Goal: Task Accomplishment & Management: Manage account settings

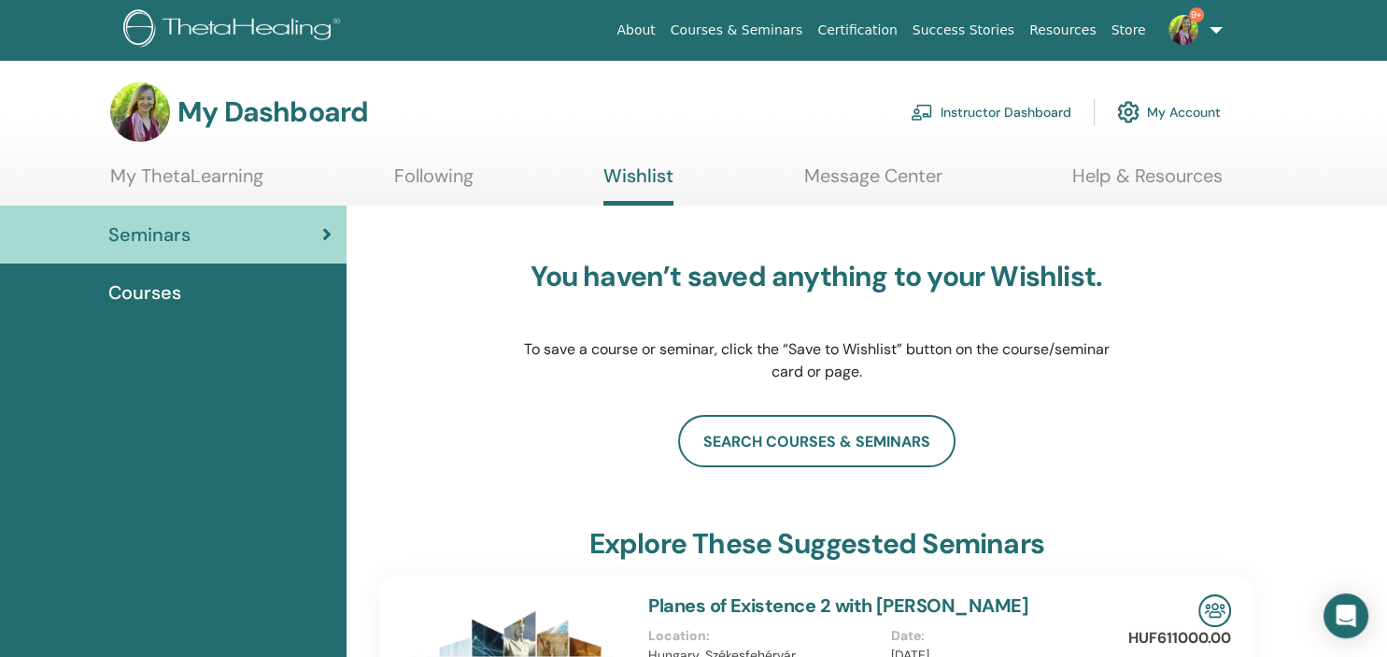
click at [985, 110] on link "Instructor Dashboard" at bounding box center [991, 112] width 161 height 41
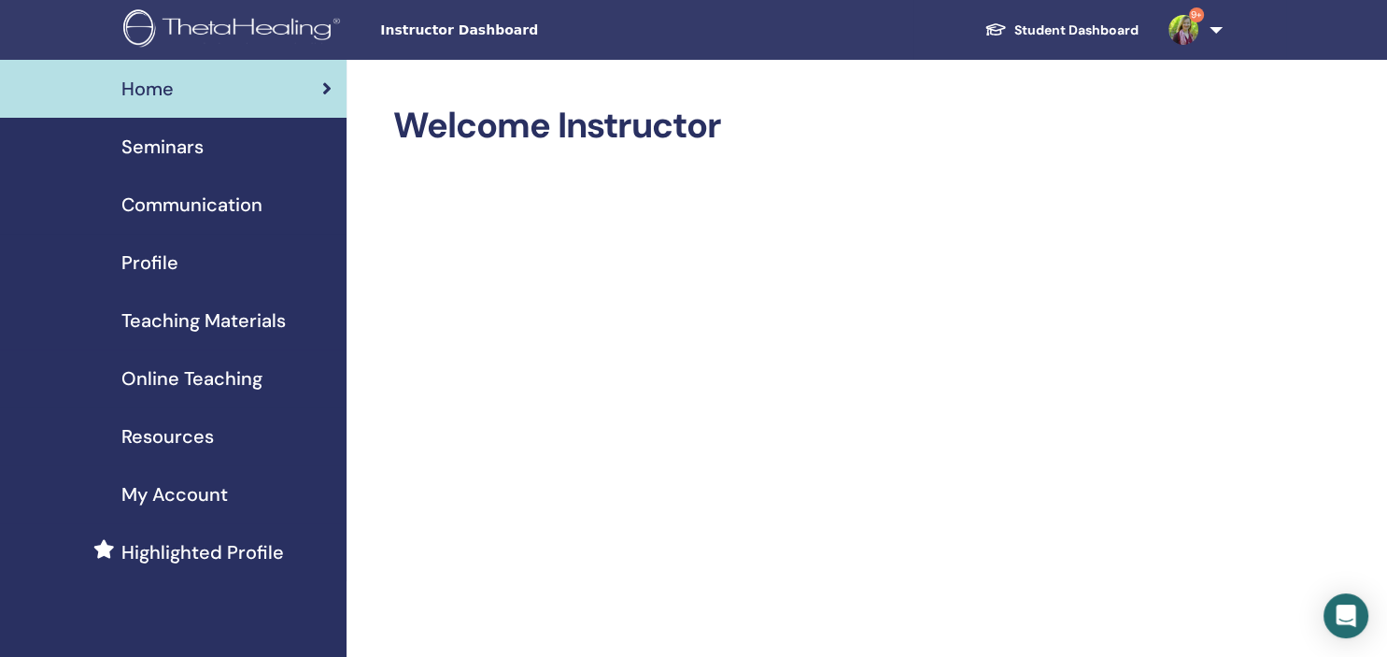
click at [147, 143] on span "Seminars" at bounding box center [162, 147] width 82 height 28
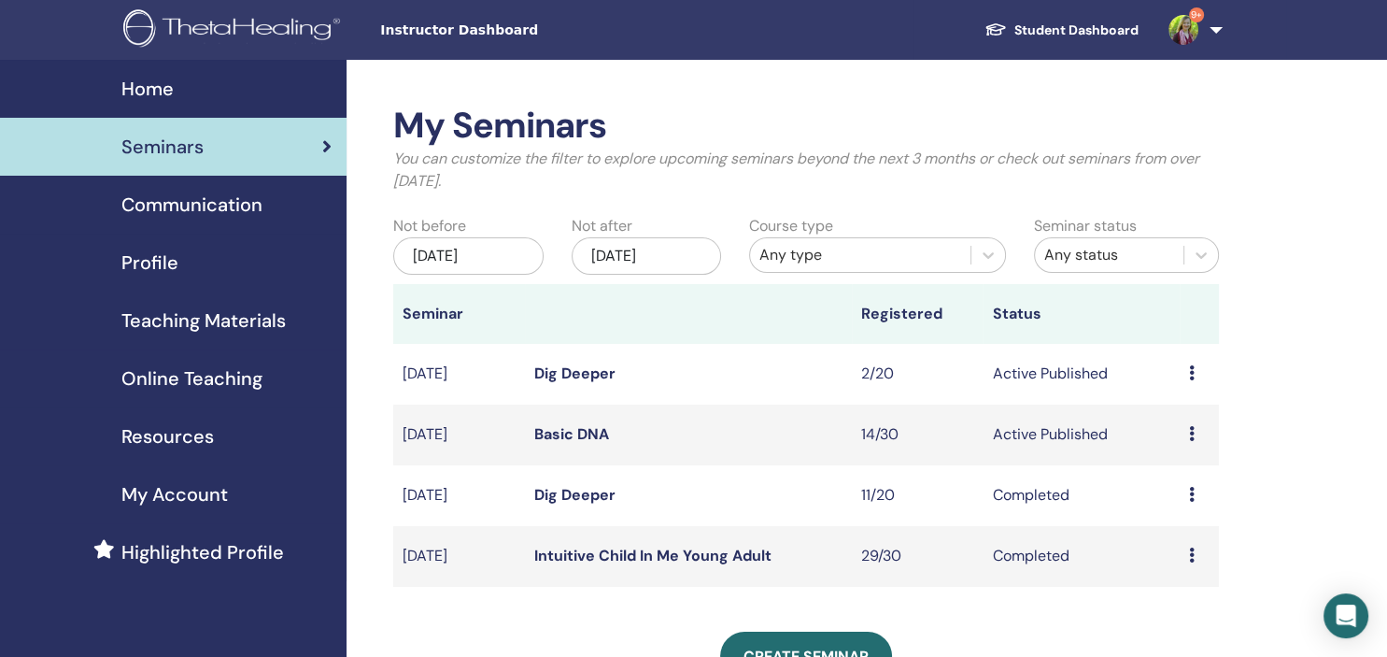
click at [552, 433] on link "Basic DNA" at bounding box center [571, 434] width 75 height 20
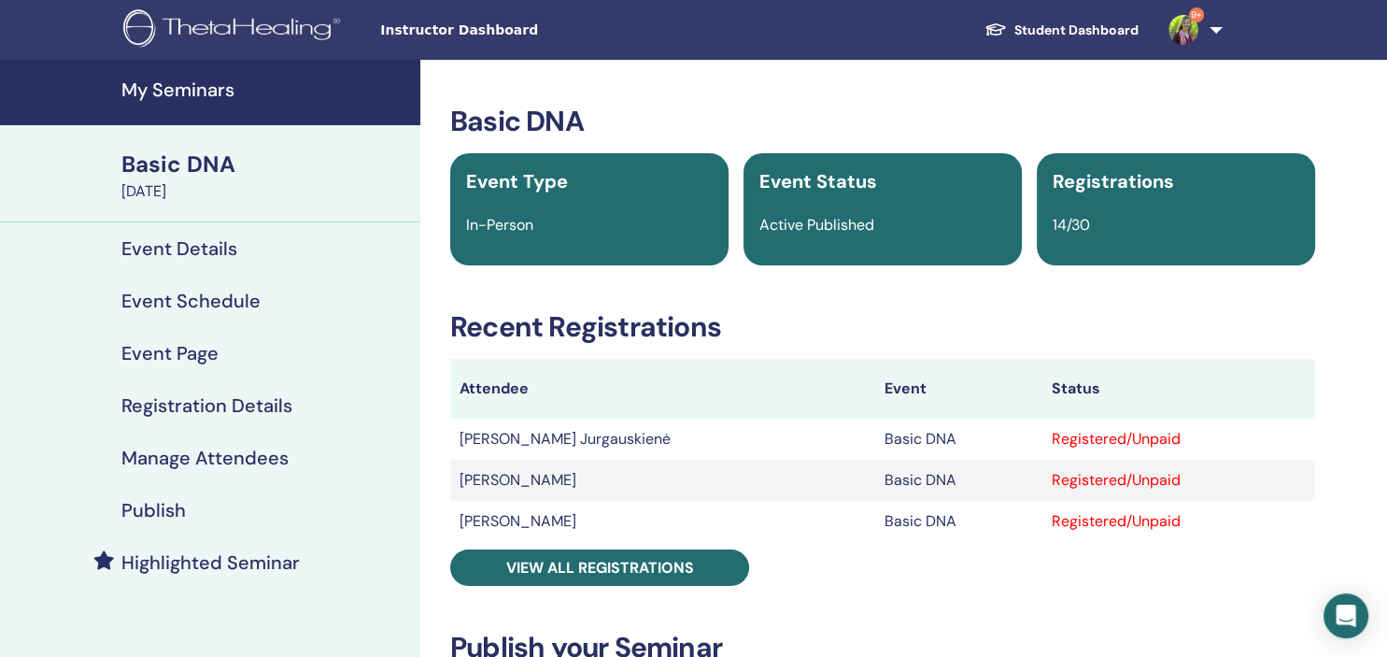
click at [190, 458] on h4 "Manage Attendees" at bounding box center [204, 458] width 167 height 22
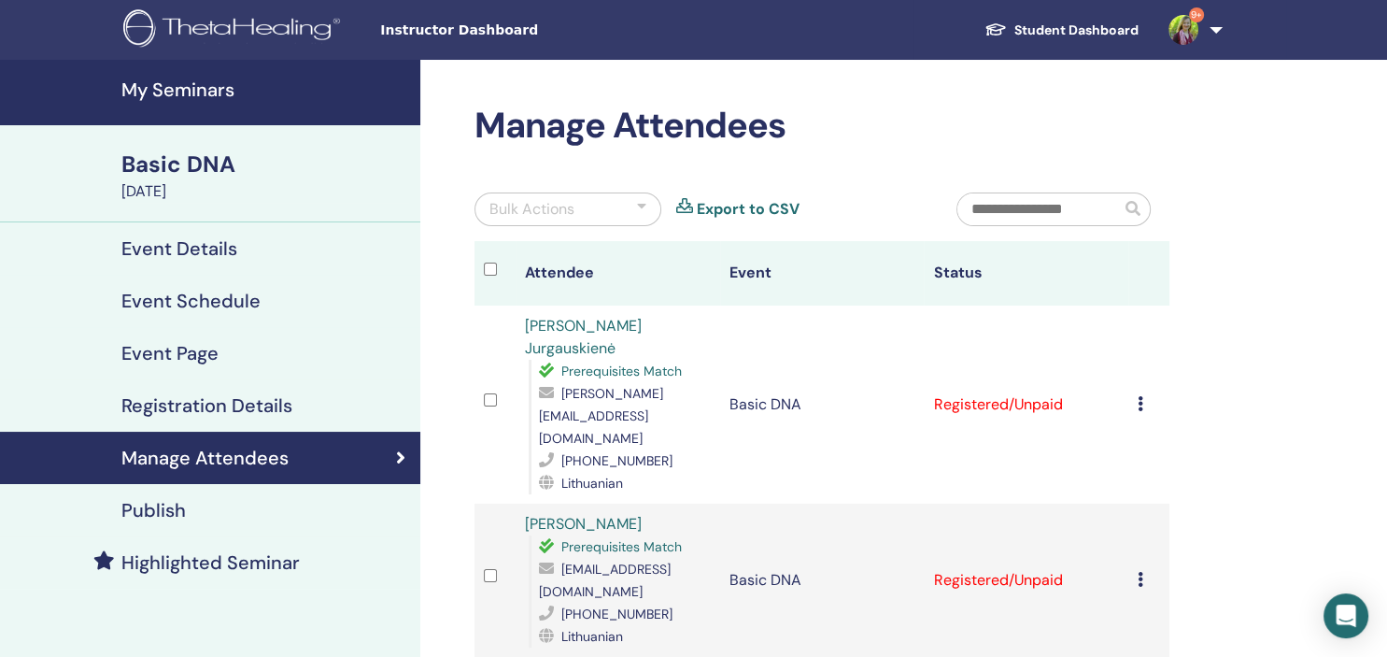
click at [167, 512] on h4 "Publish" at bounding box center [153, 510] width 64 height 22
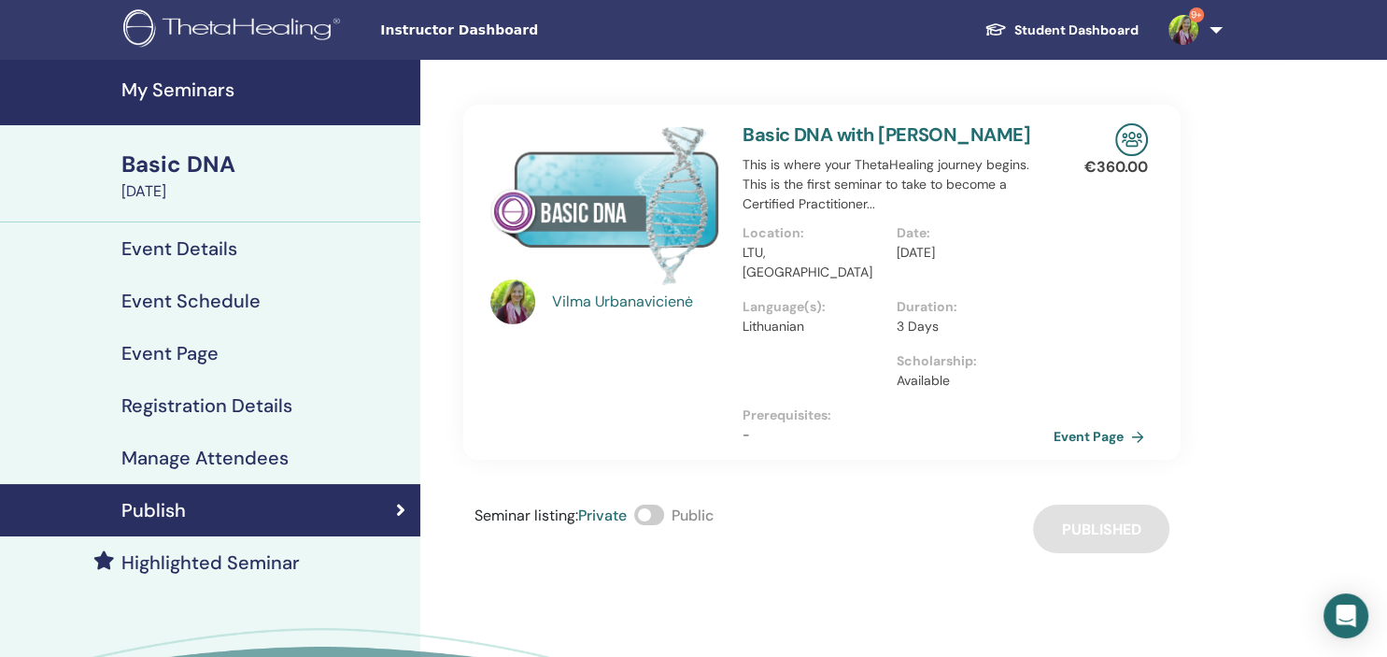
click at [1082, 440] on link "Event Page" at bounding box center [1103, 436] width 98 height 28
